Goal: Task Accomplishment & Management: Use online tool/utility

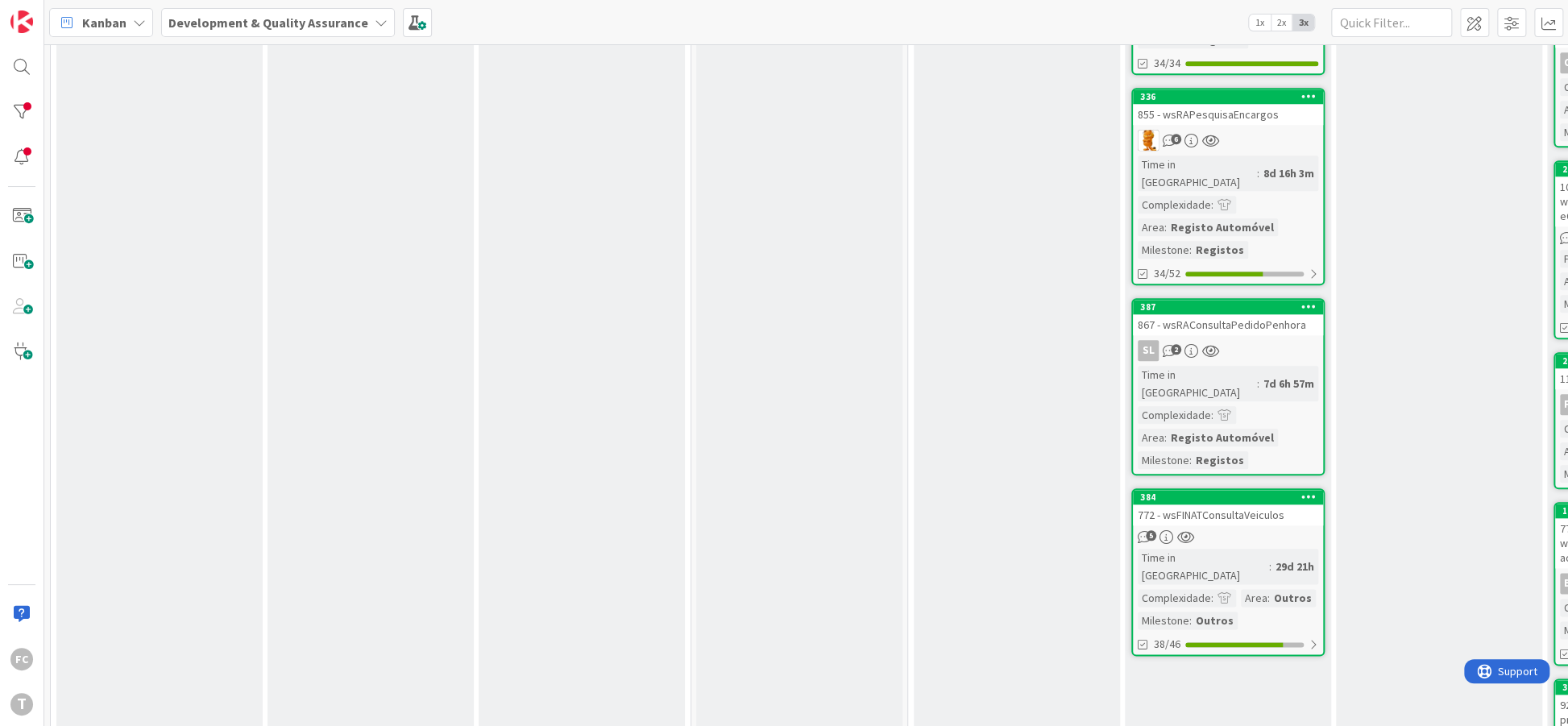
scroll to position [1096, 0]
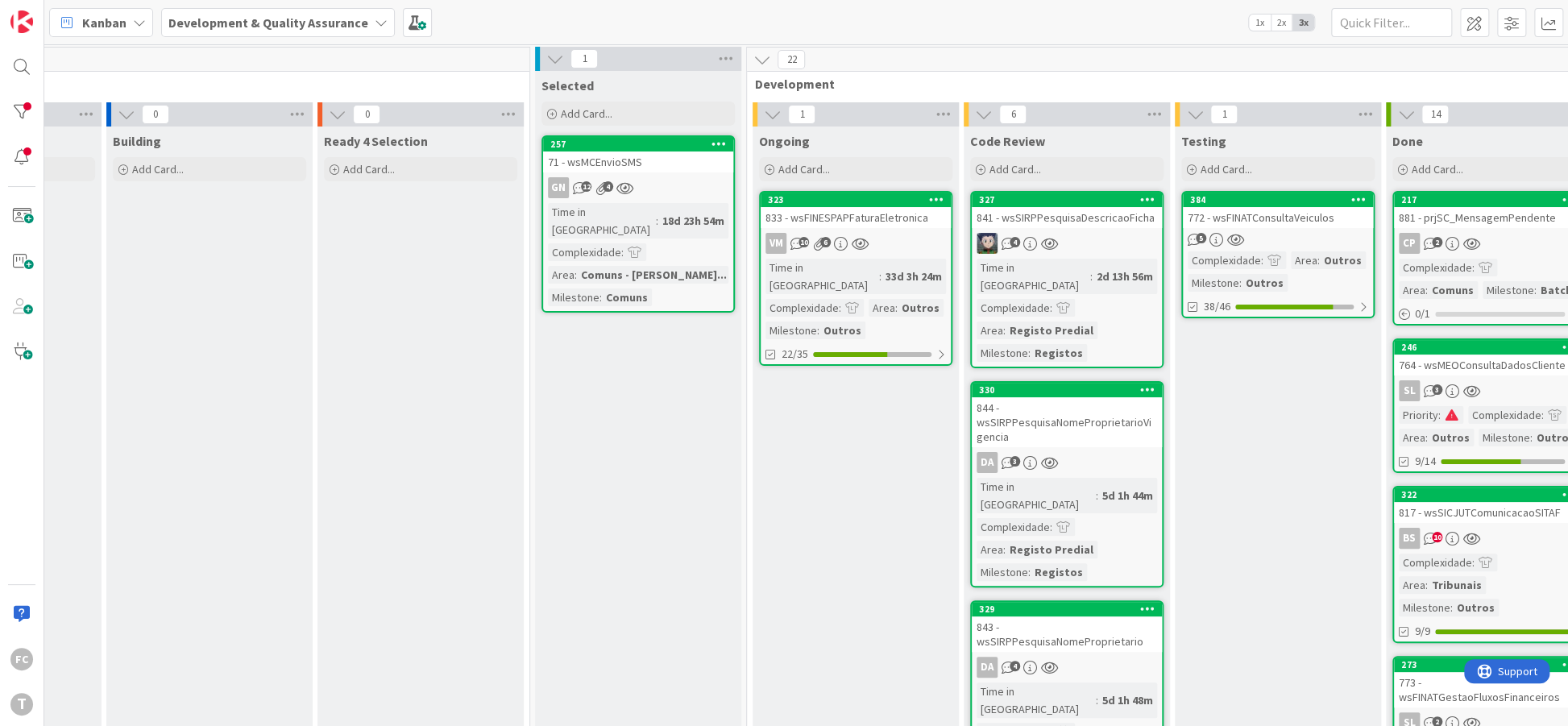
scroll to position [0, 161]
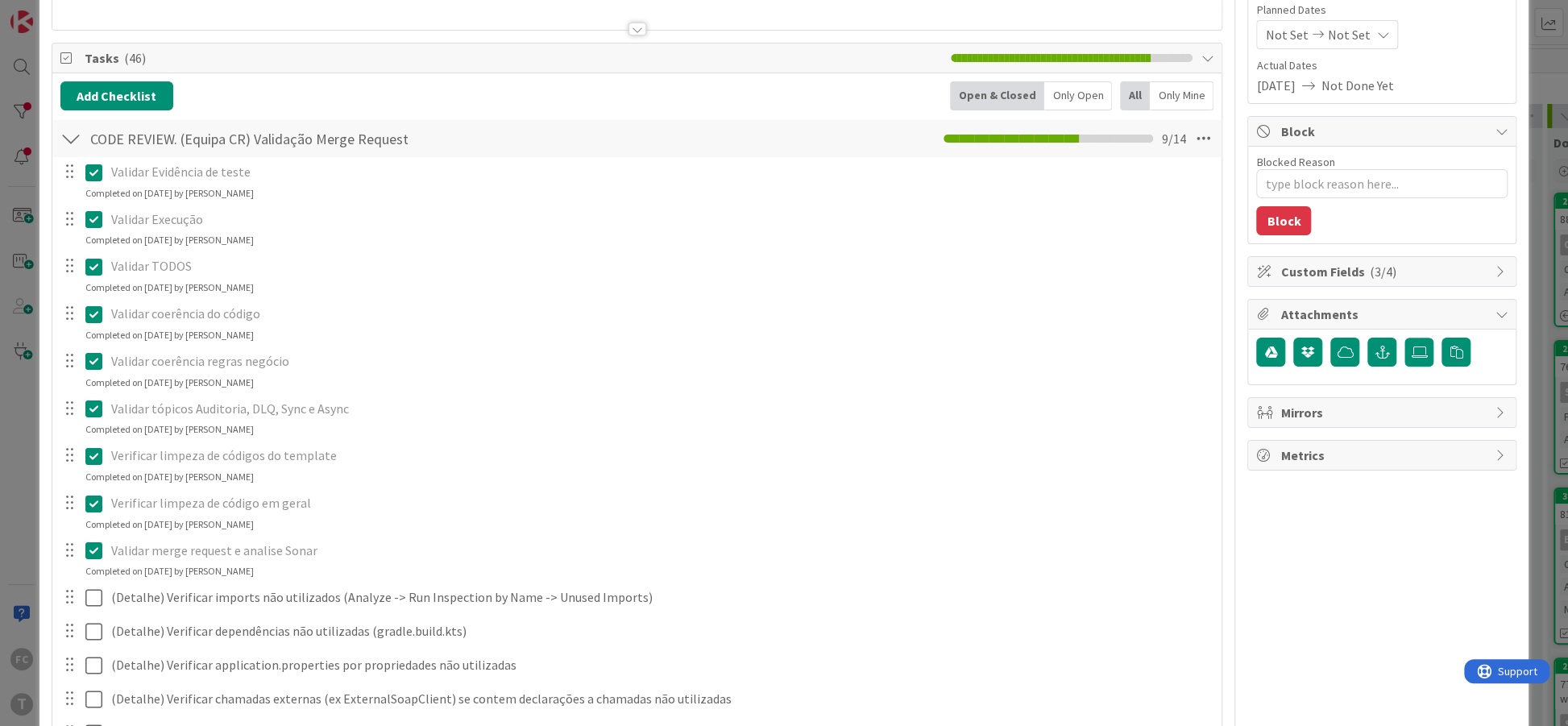
type textarea "x"
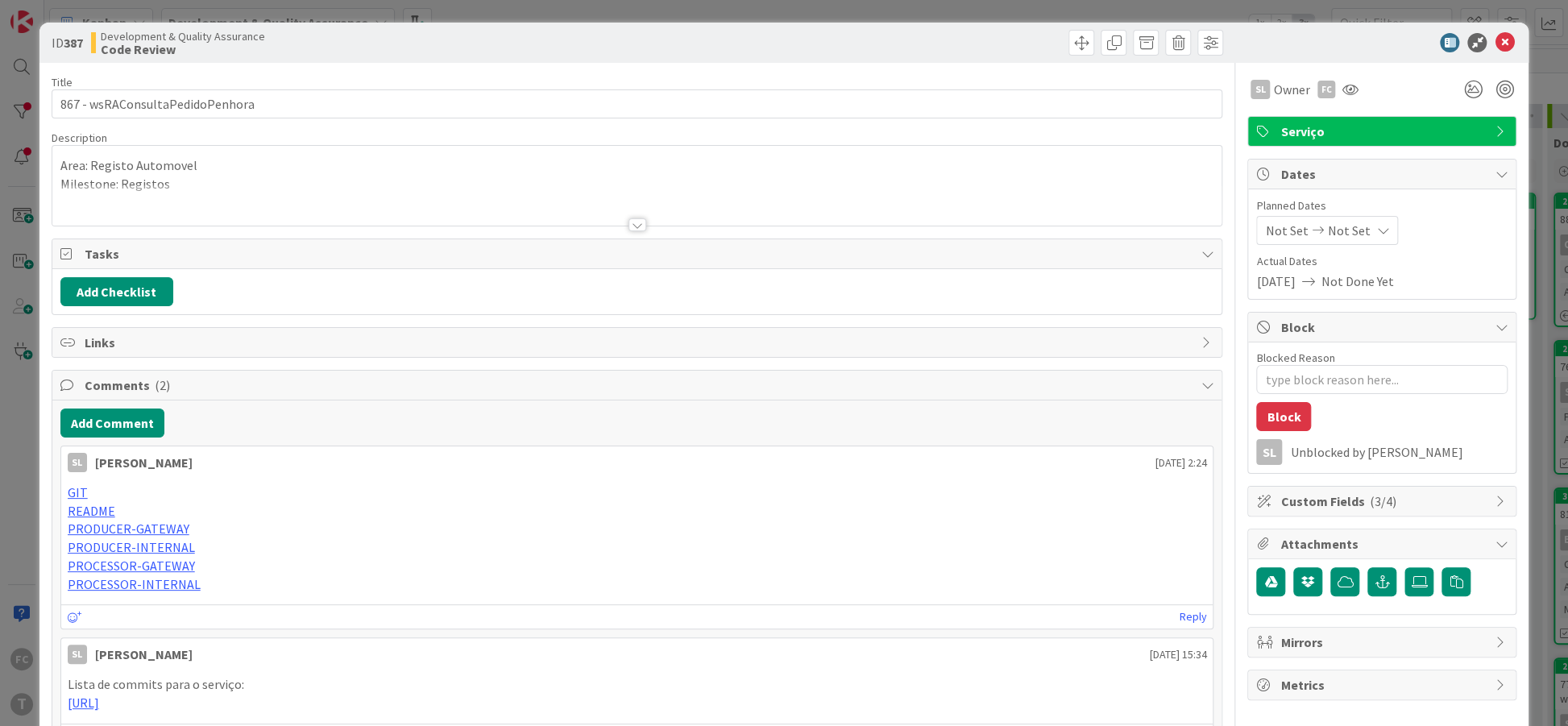
type textarea "x"
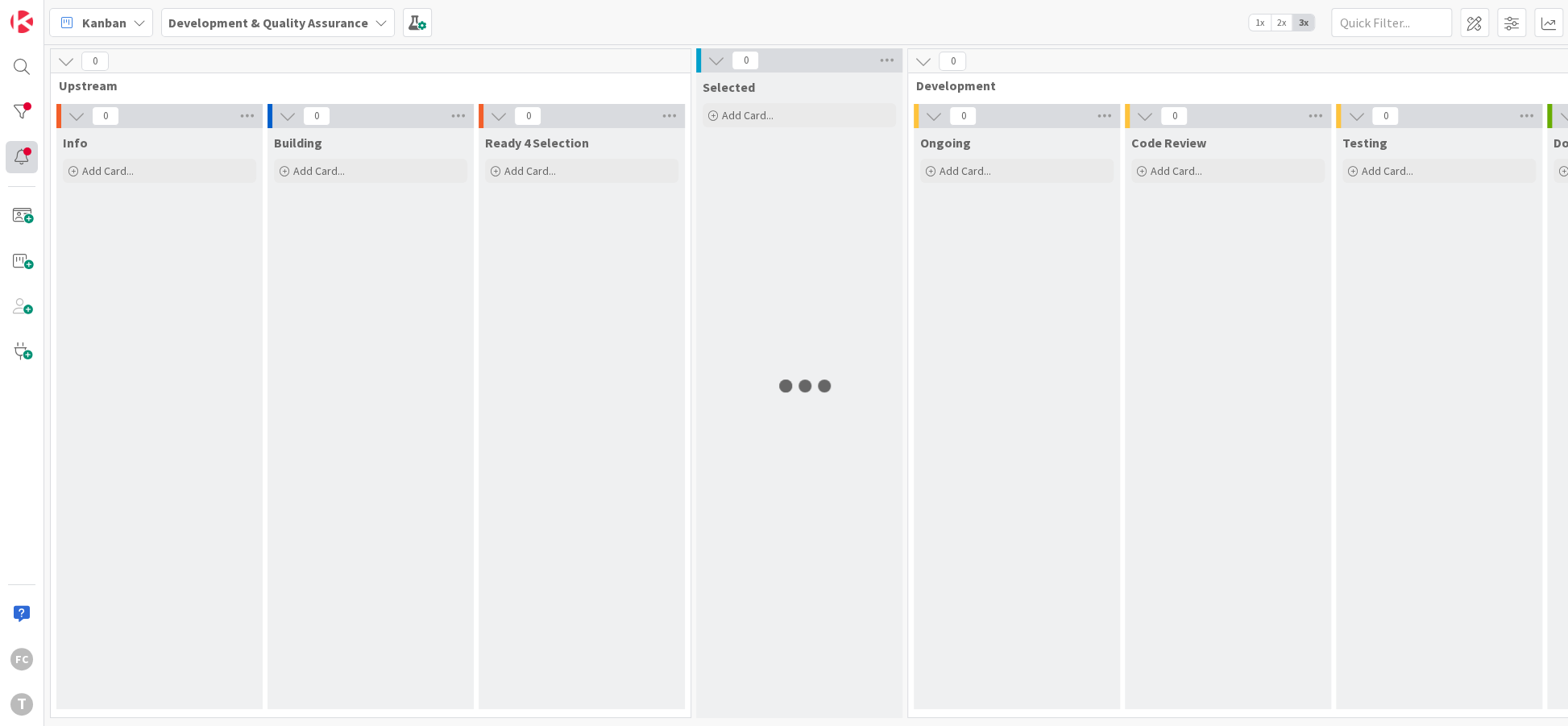
click at [30, 153] on div at bounding box center [21, 157] width 33 height 33
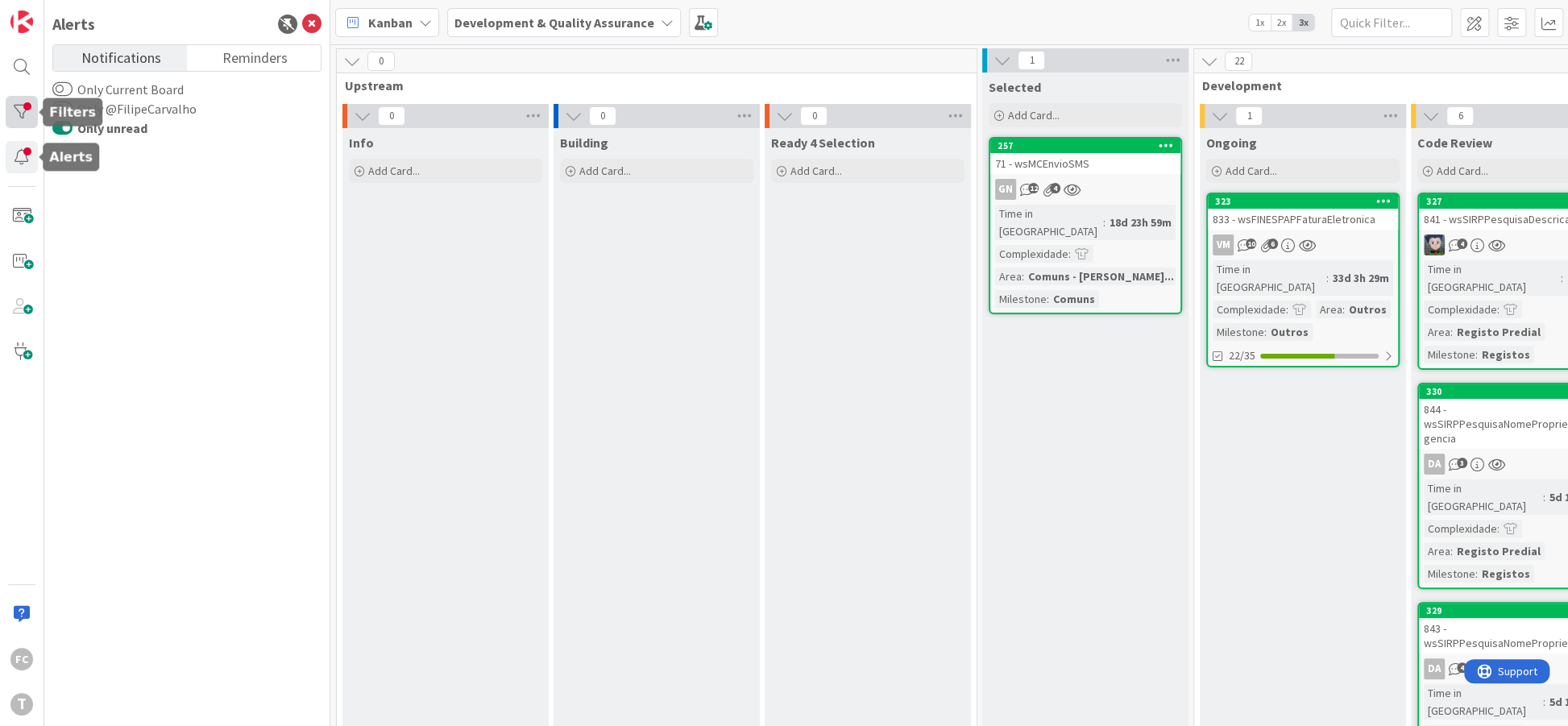
click at [17, 108] on div at bounding box center [21, 112] width 33 height 33
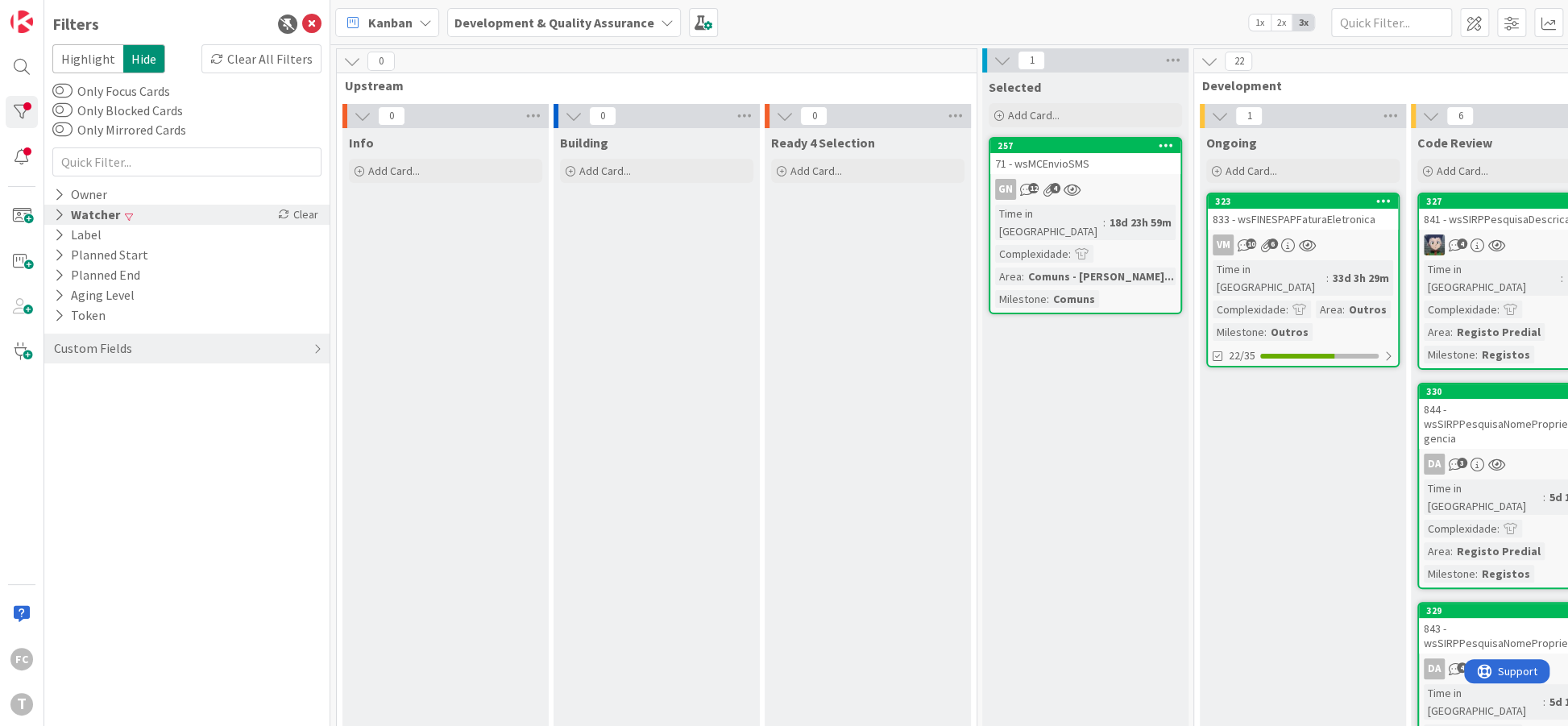
click at [60, 220] on icon at bounding box center [59, 215] width 11 height 14
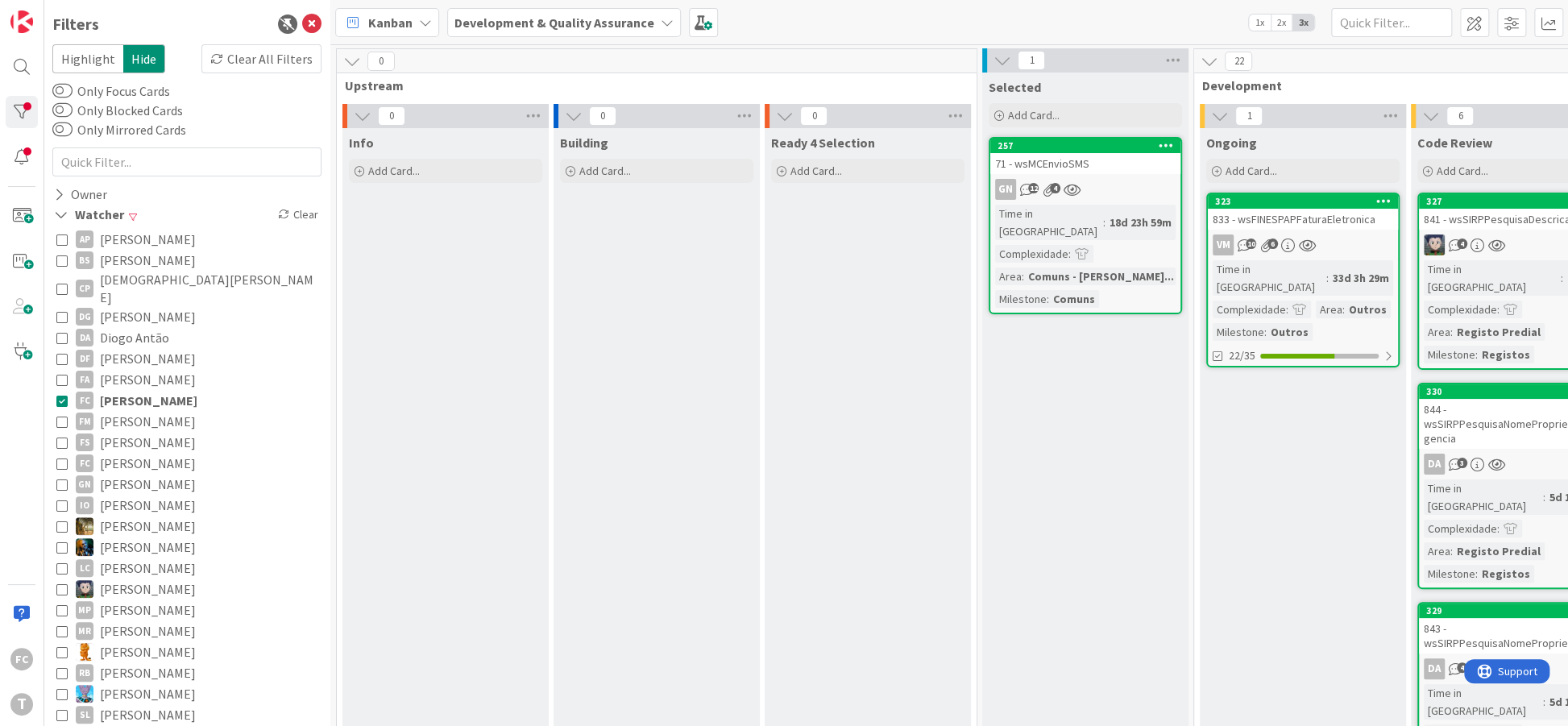
click at [59, 394] on icon at bounding box center [62, 400] width 11 height 11
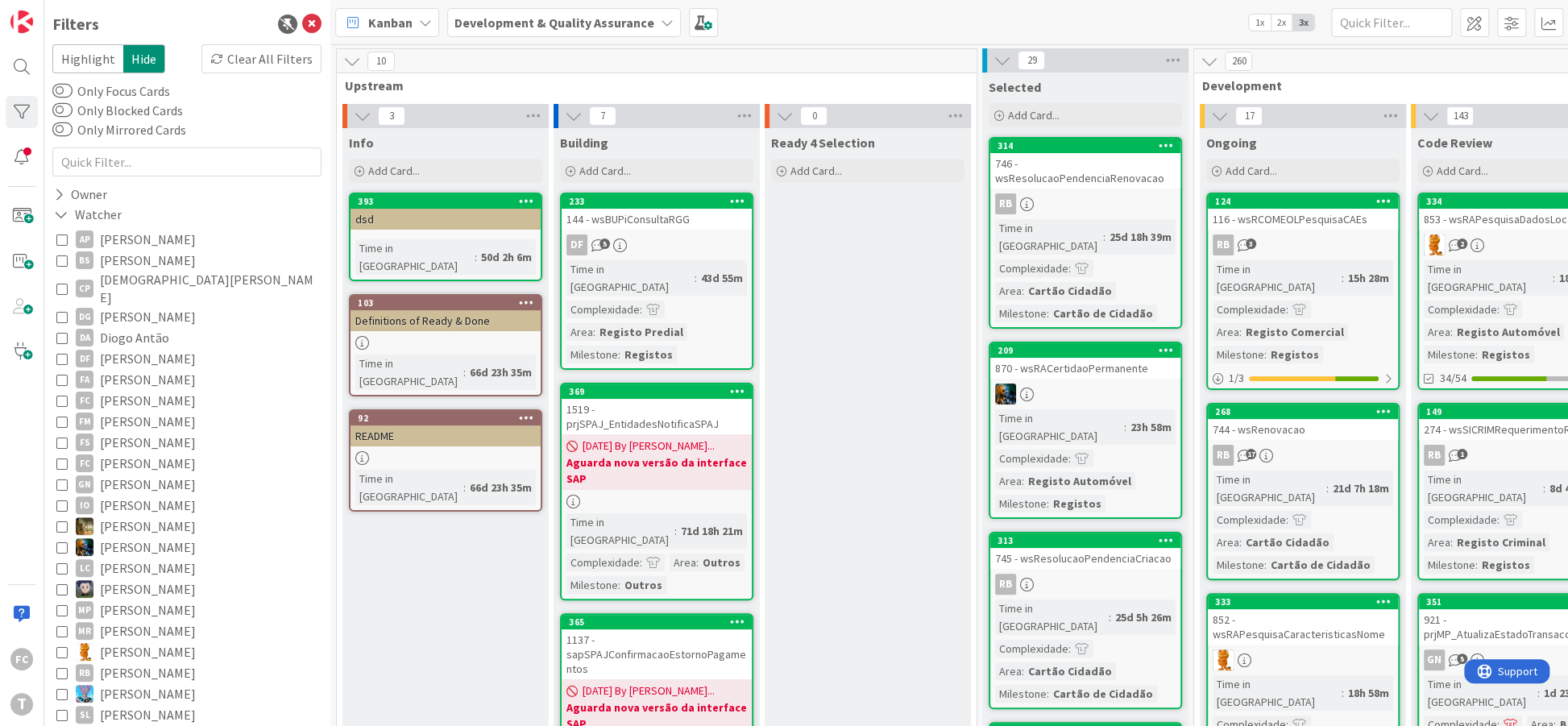
click at [60, 415] on icon at bounding box center [62, 421] width 11 height 11
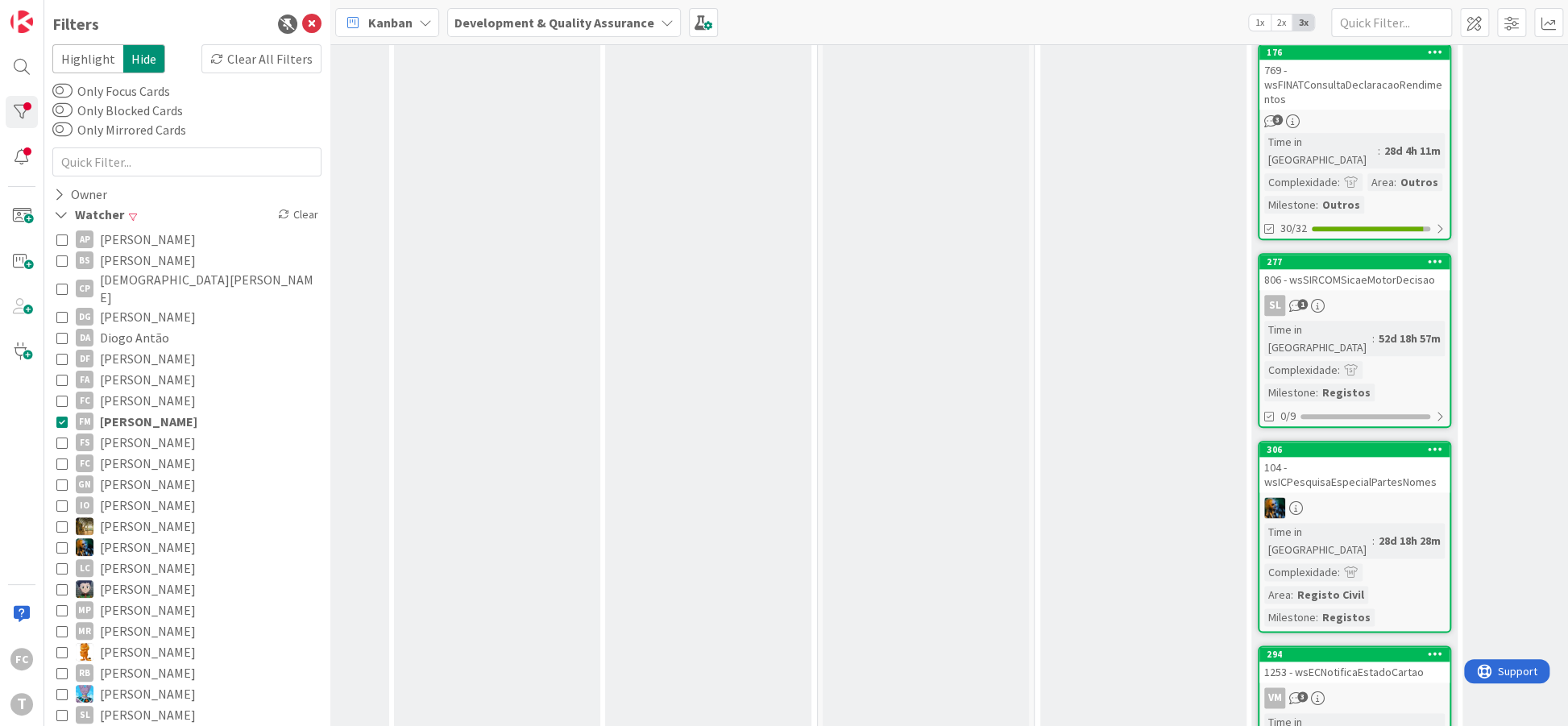
scroll to position [1034, 160]
click at [62, 415] on icon at bounding box center [62, 421] width 11 height 11
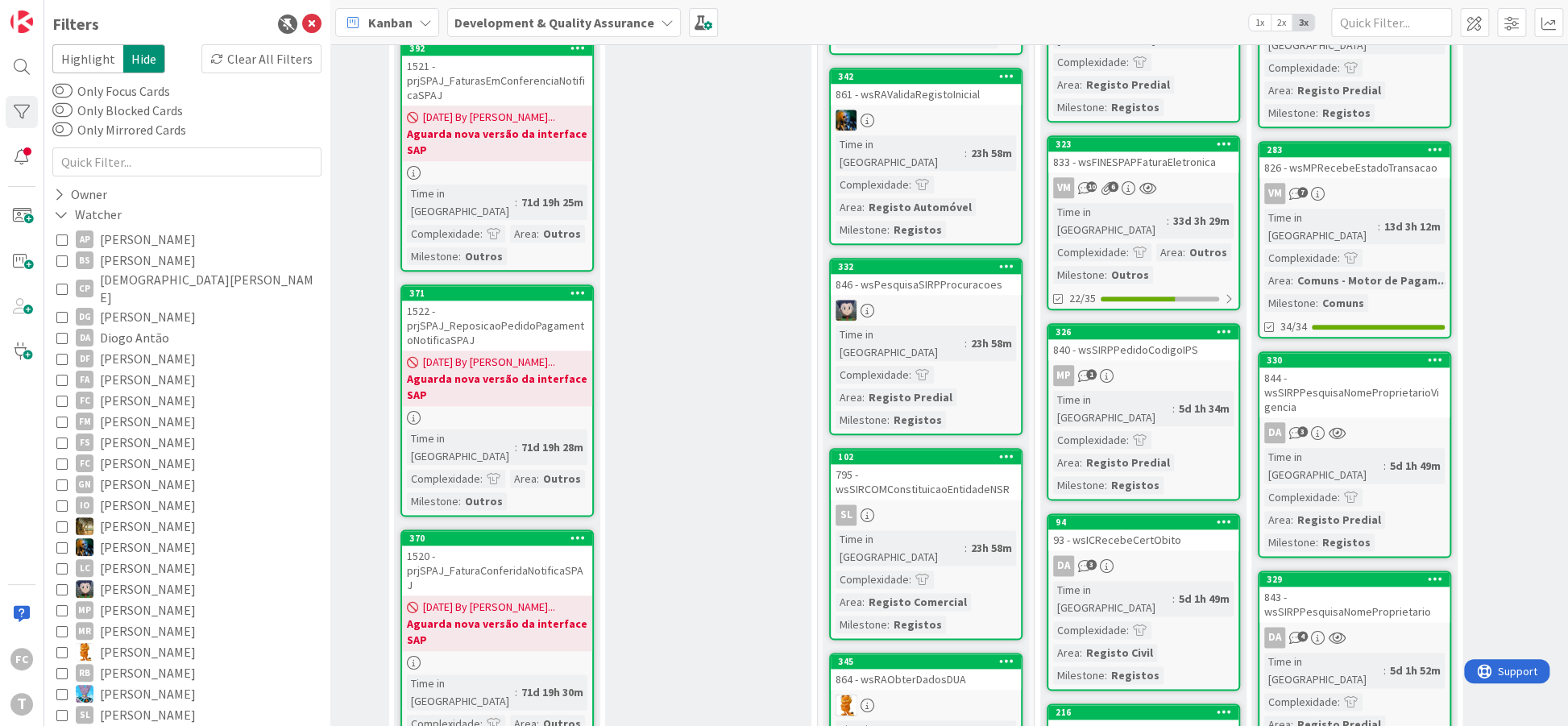
click at [63, 394] on icon at bounding box center [62, 400] width 11 height 11
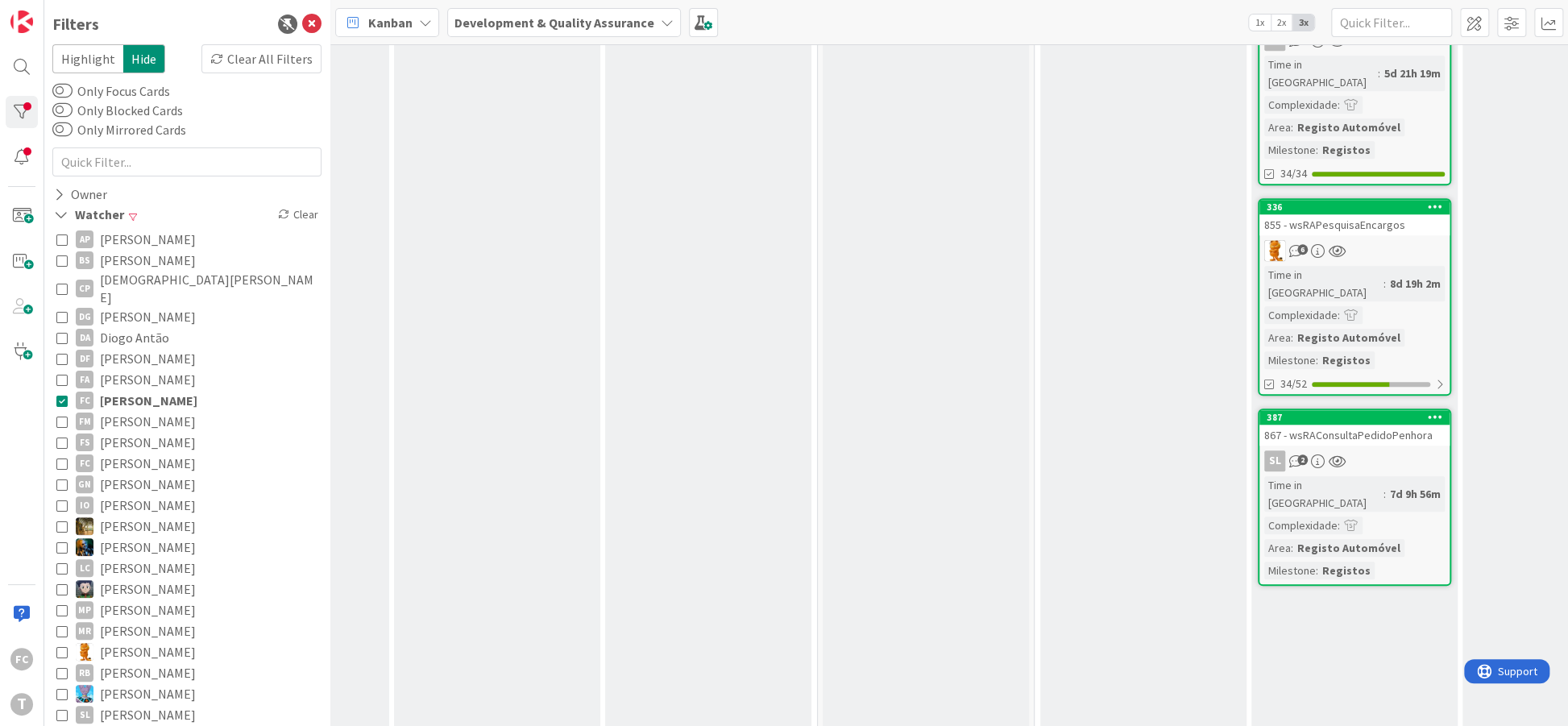
scroll to position [740, 160]
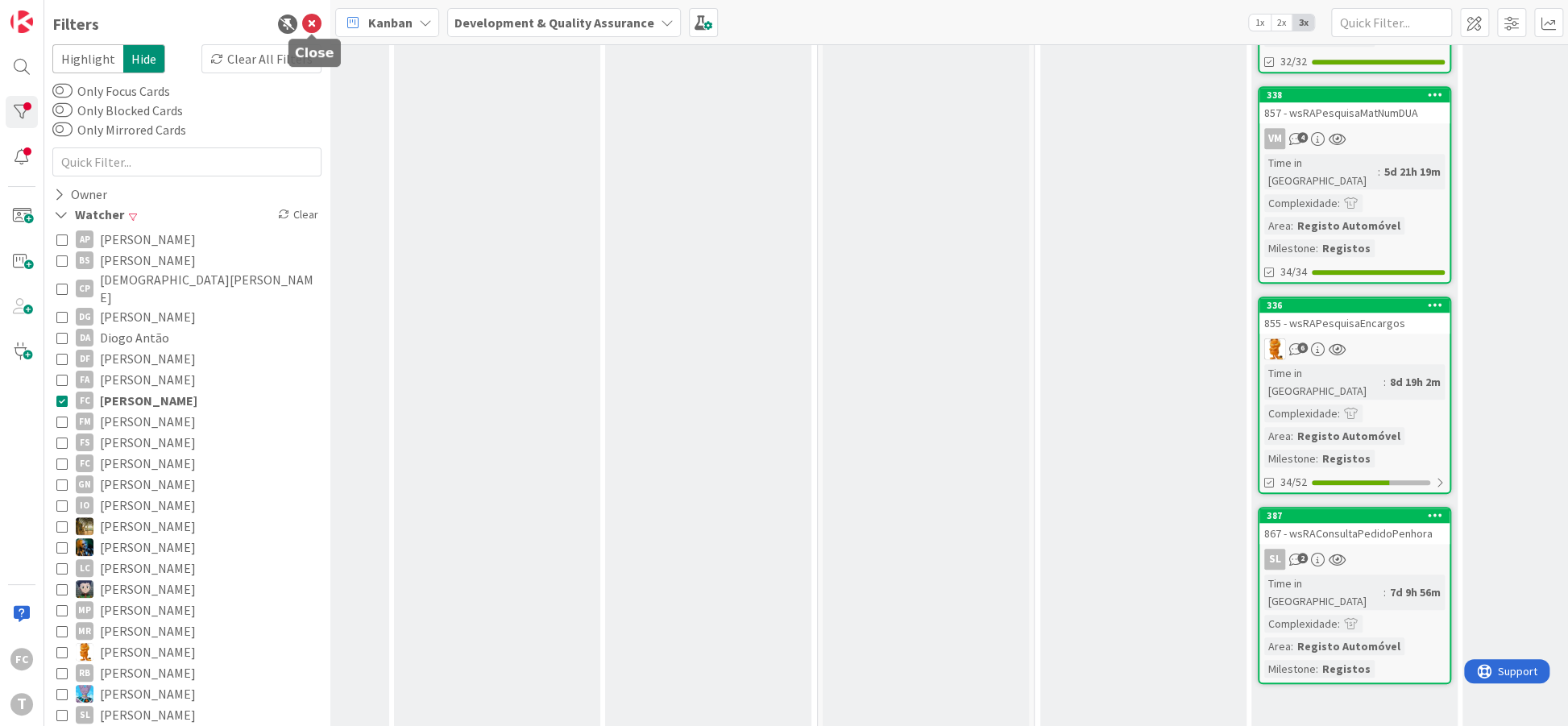
click at [309, 21] on icon at bounding box center [311, 24] width 19 height 19
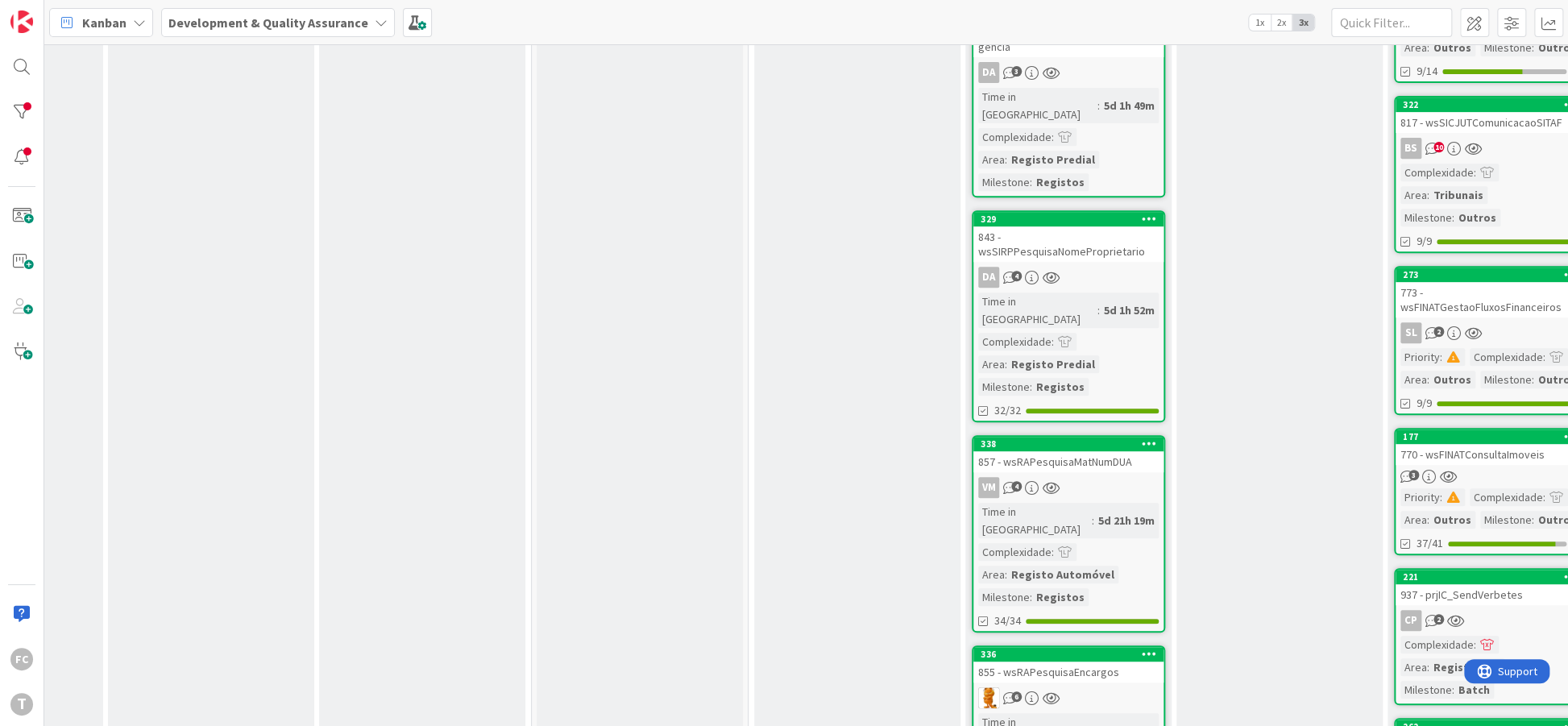
scroll to position [490, 160]
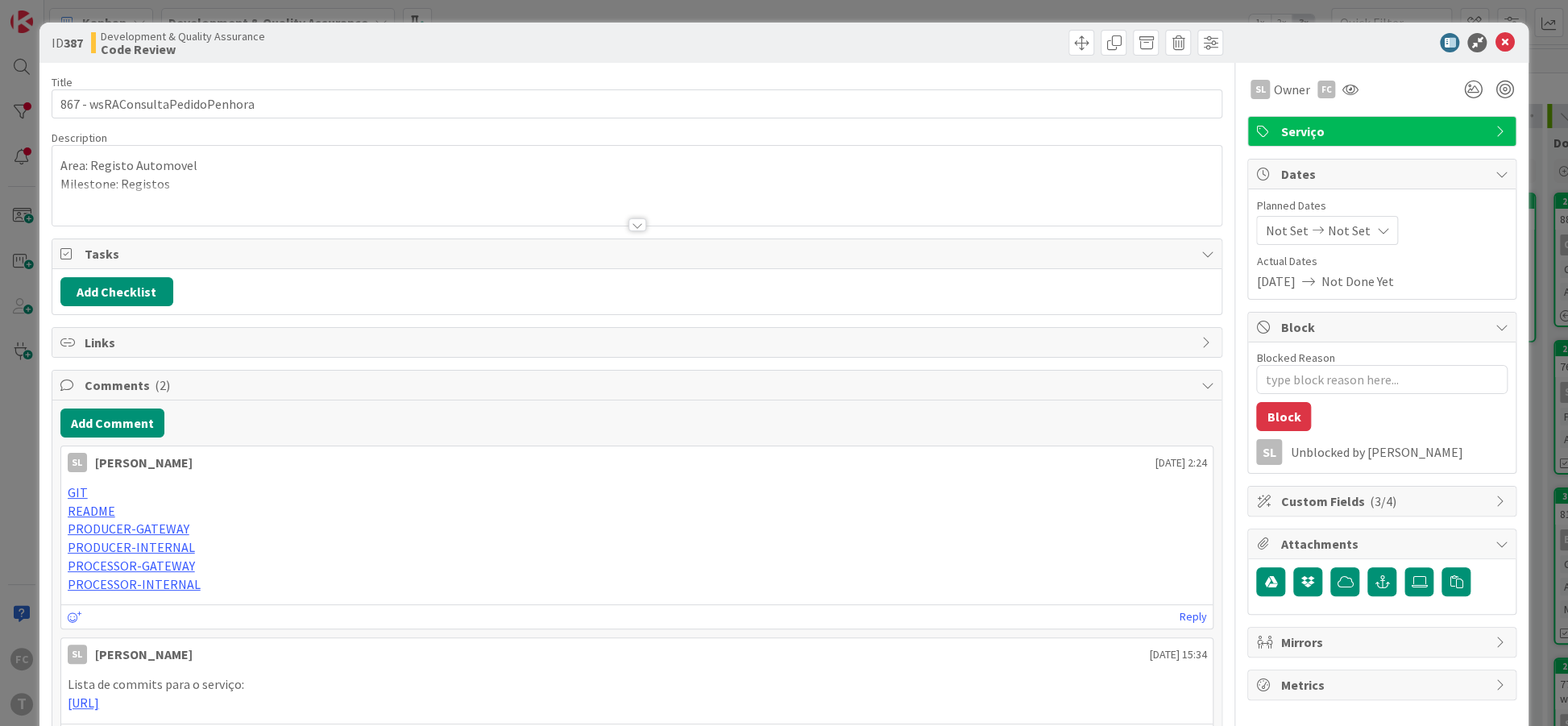
type textarea "x"
click at [1503, 43] on icon at bounding box center [1504, 42] width 19 height 19
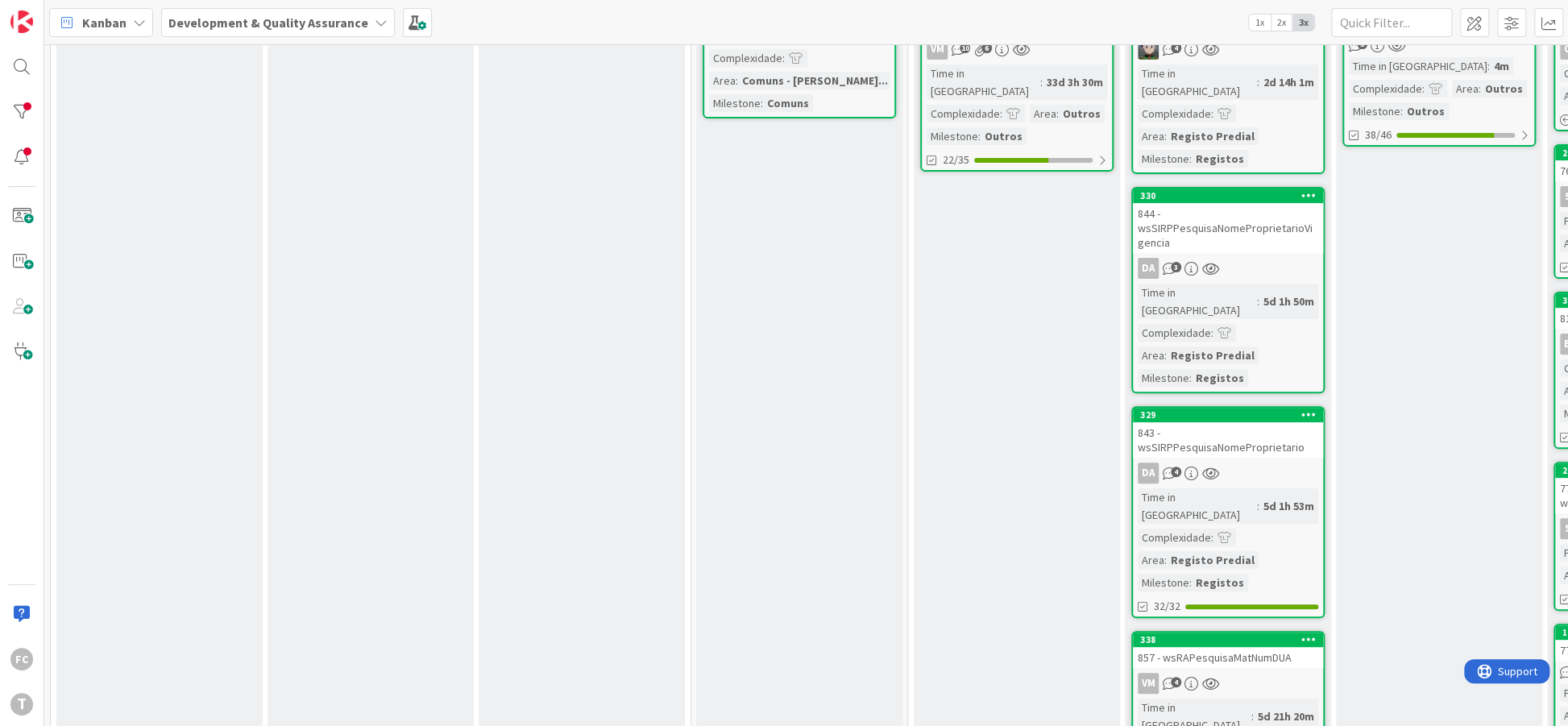
scroll to position [196, 0]
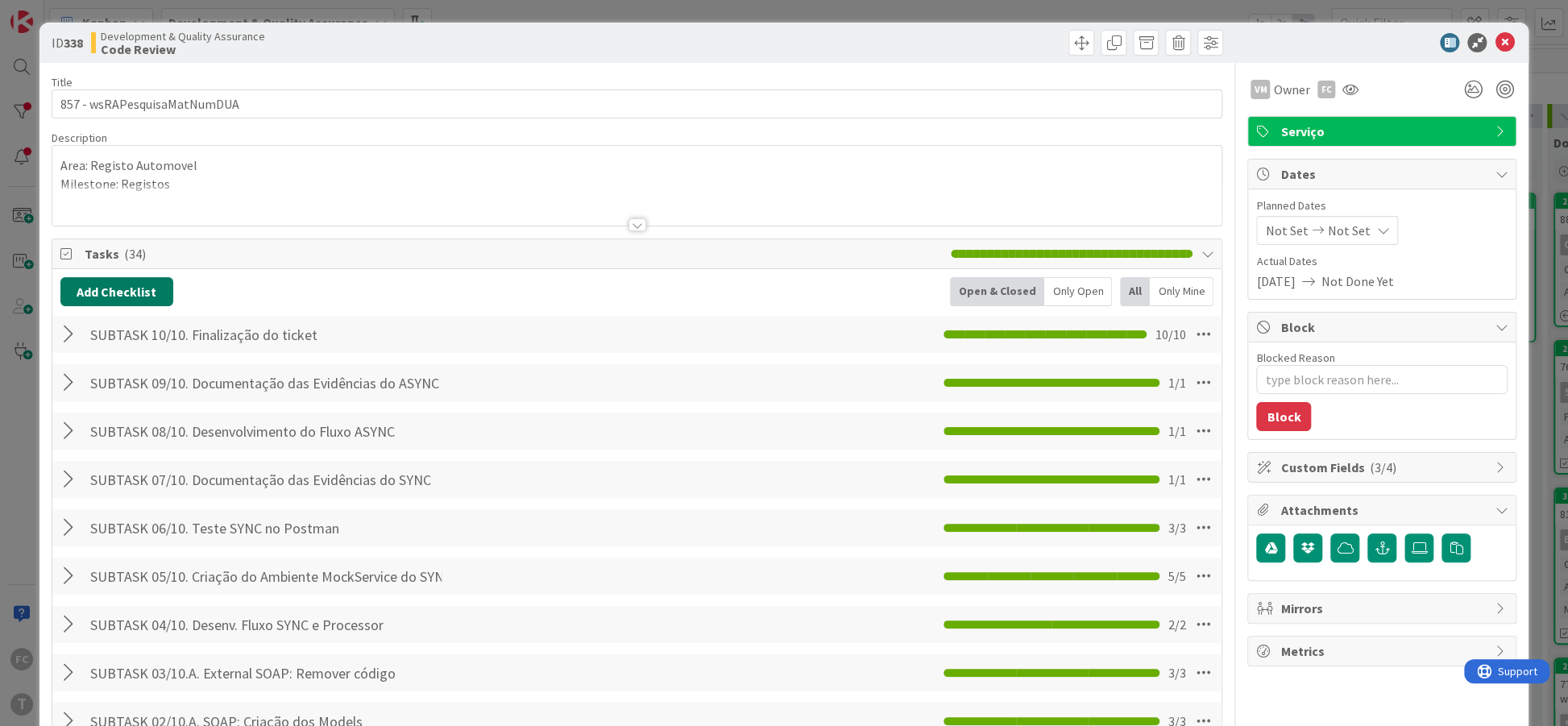
click at [109, 296] on button "Add Checklist" at bounding box center [116, 291] width 113 height 29
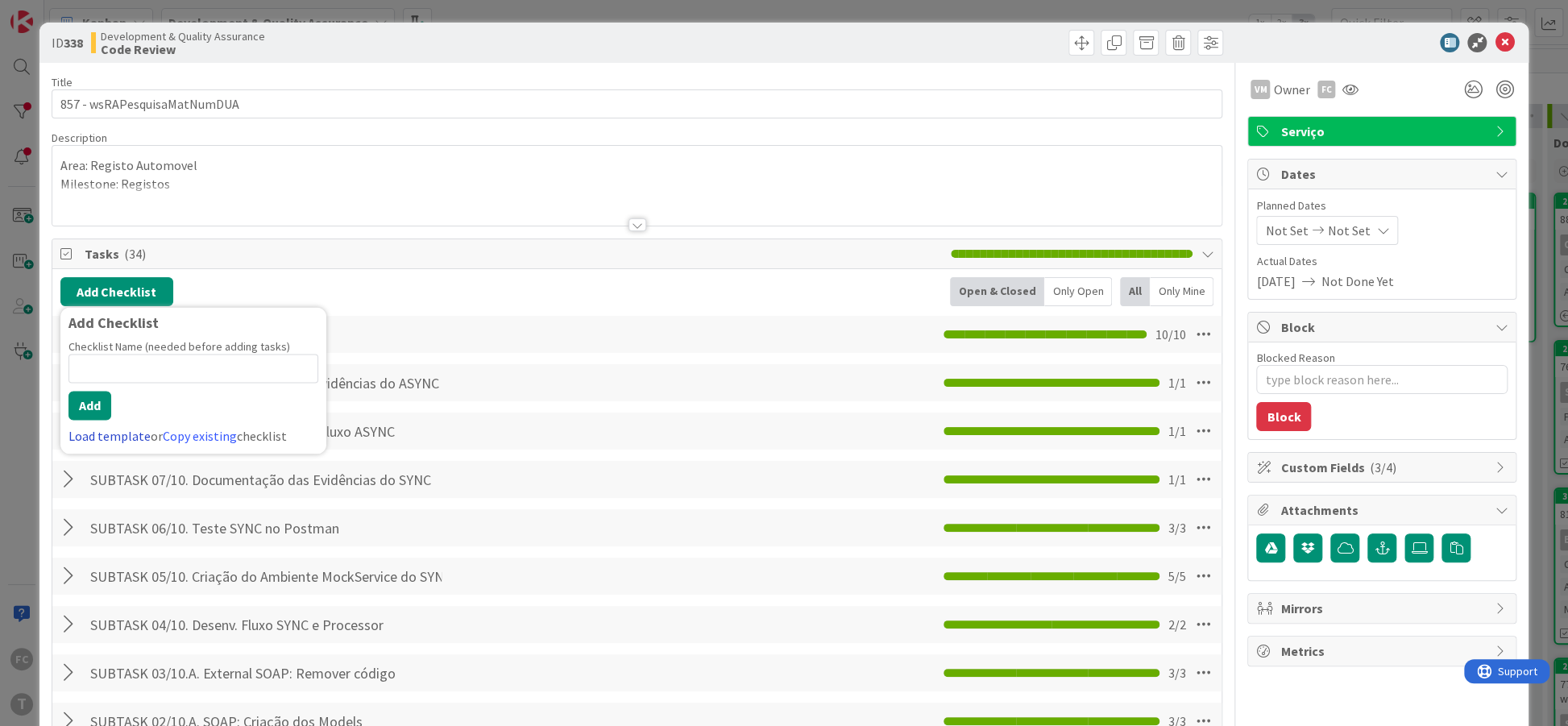
click at [108, 430] on link "Load template" at bounding box center [109, 436] width 82 height 16
type textarea "x"
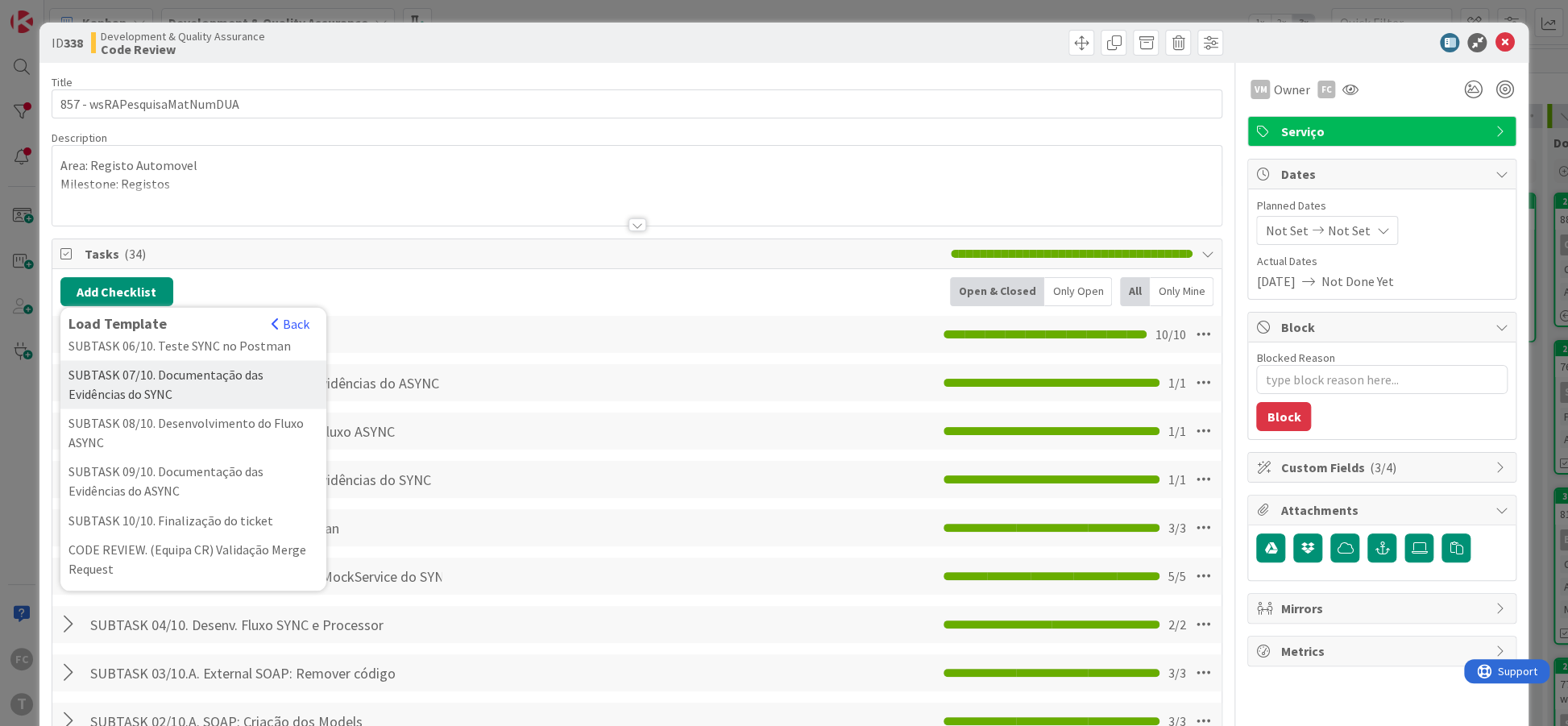
scroll to position [490, 0]
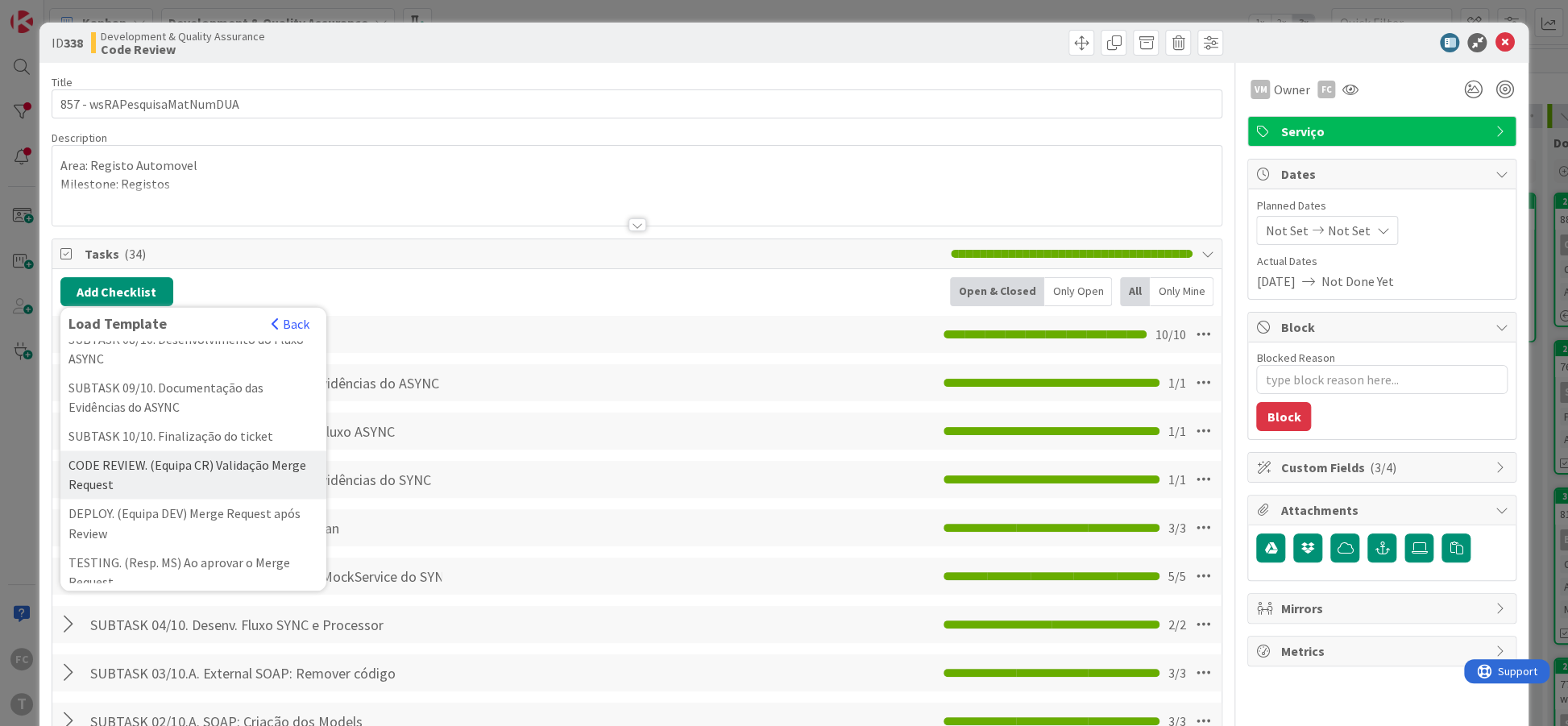
click at [113, 459] on div "CODE REVIEW. (Equipa CR) Validação Merge Request" at bounding box center [192, 474] width 266 height 49
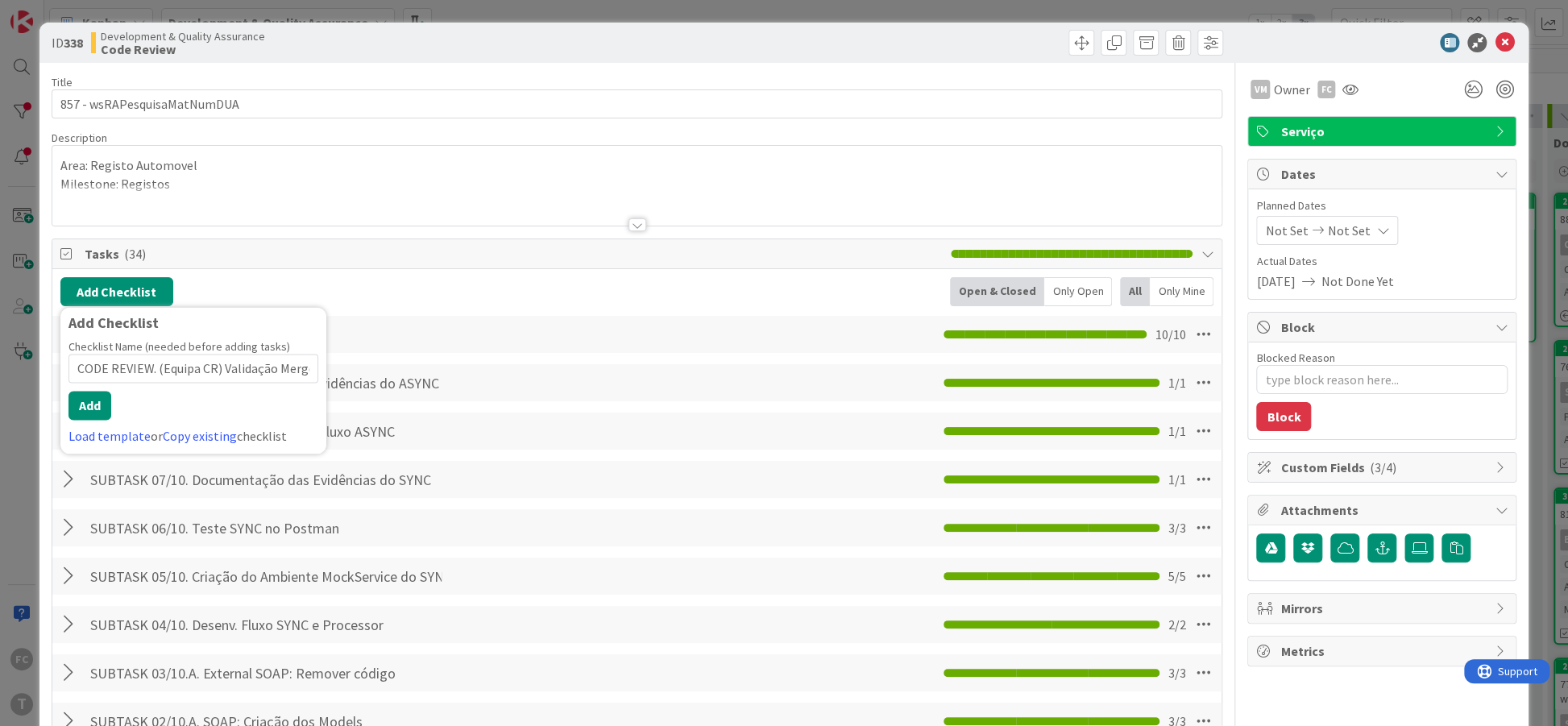
scroll to position [0, 46]
click at [79, 403] on button "Add" at bounding box center [90, 405] width 42 height 29
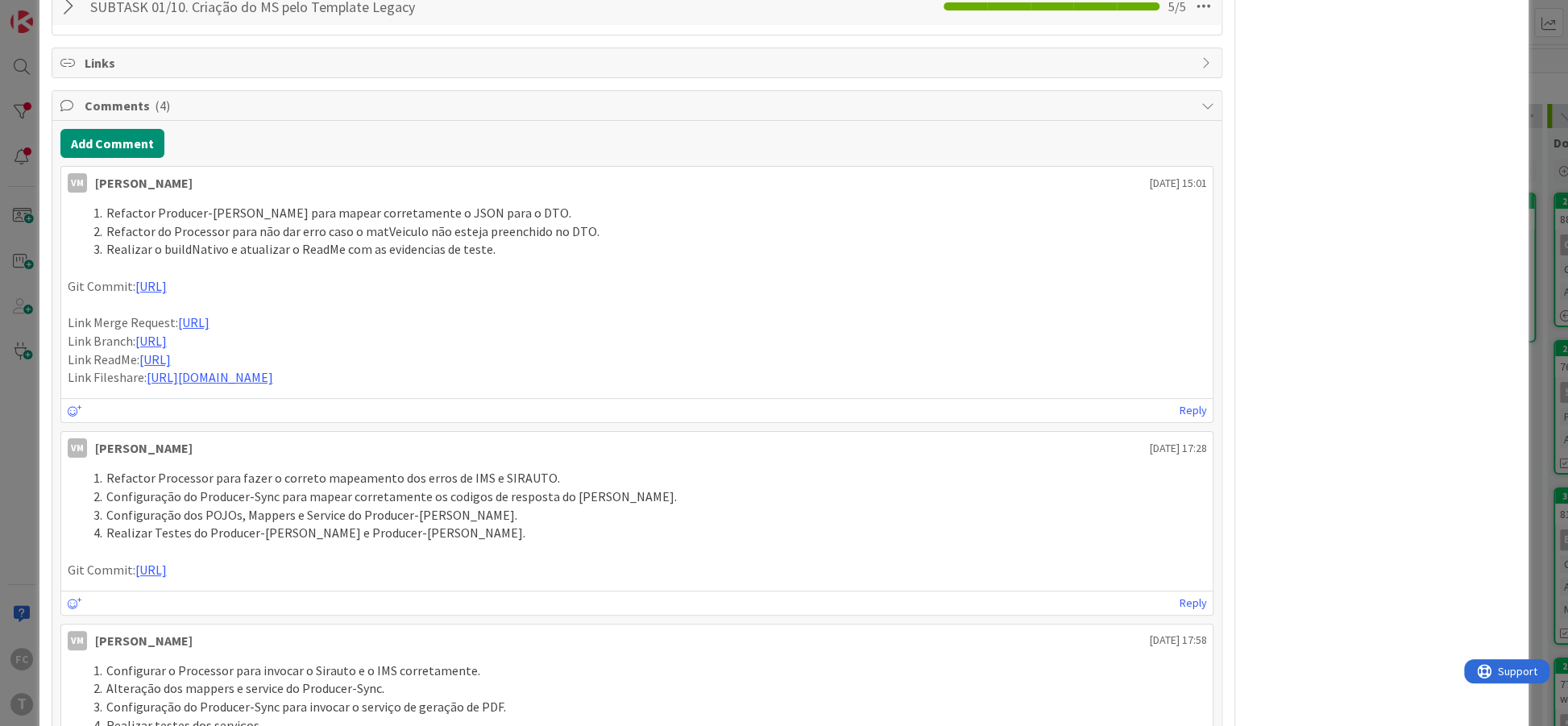
scroll to position [783, 0]
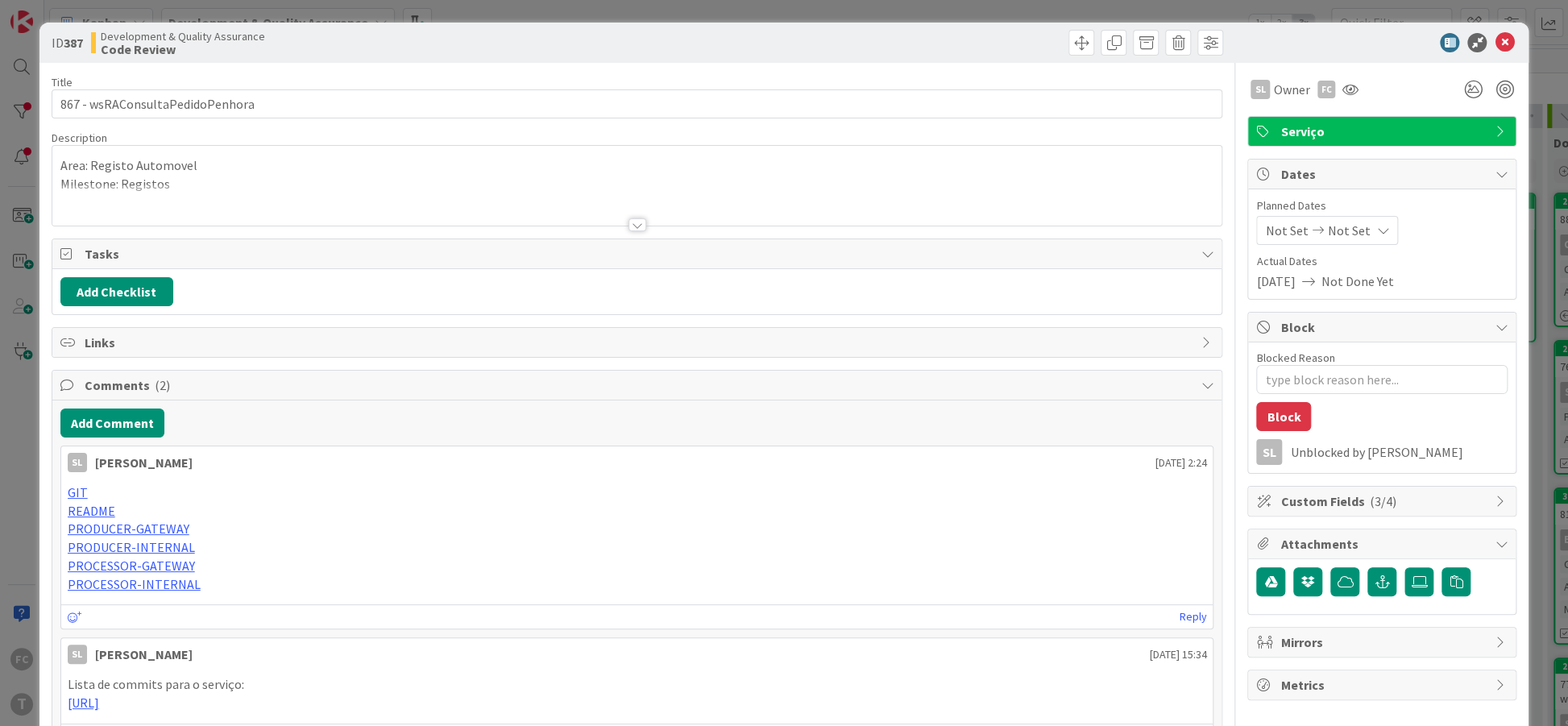
type textarea "x"
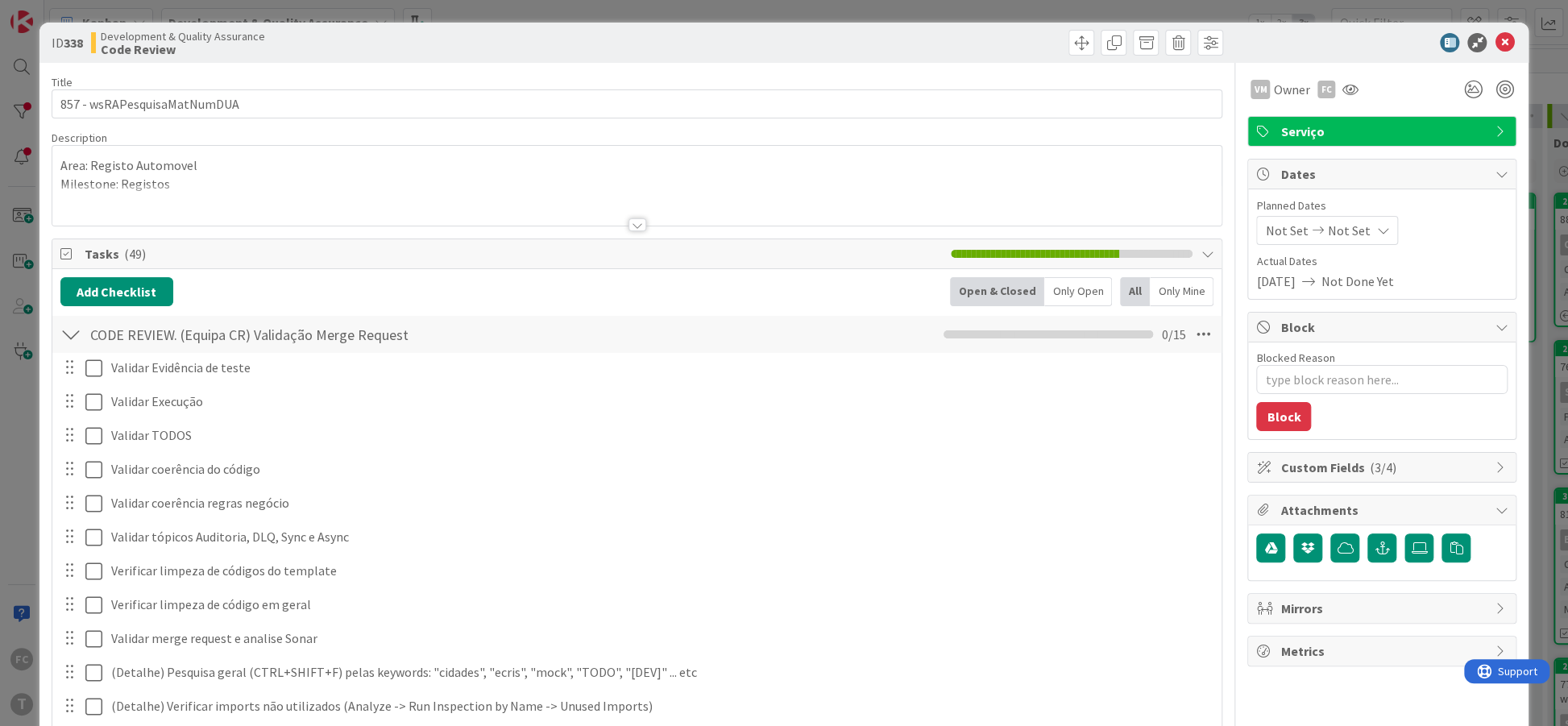
type textarea "x"
